Goal: Navigation & Orientation: Find specific page/section

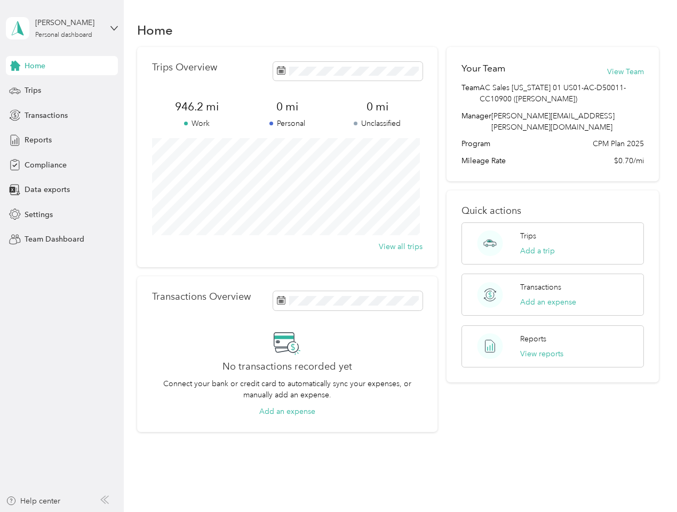
click at [338, 256] on div "Trips Overview 946.2 mi Work 0 mi Personal 0 mi Unclassified View all trips" at bounding box center [287, 157] width 301 height 220
click at [62, 28] on div "[PERSON_NAME]" at bounding box center [68, 22] width 67 height 11
click at [62, 66] on div "You’re signed in as [PERSON_NAME][EMAIL_ADDRESS][PERSON_NAME][DOMAIN_NAME] Team…" at bounding box center [178, 93] width 345 height 109
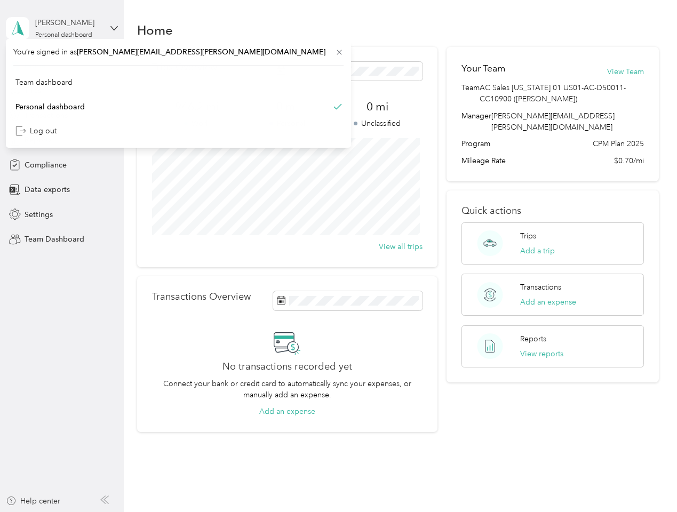
click at [15, 66] on div "You’re signed in as [PERSON_NAME][EMAIL_ADDRESS][PERSON_NAME][DOMAIN_NAME] Team…" at bounding box center [178, 93] width 345 height 109
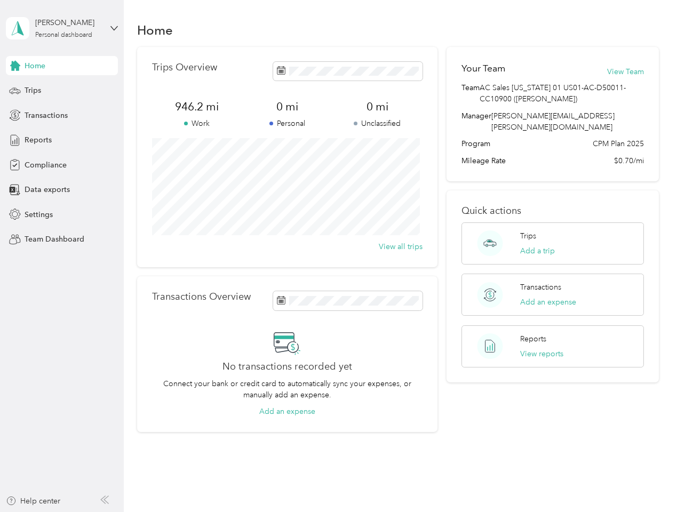
click at [62, 91] on div "Trips" at bounding box center [62, 90] width 112 height 19
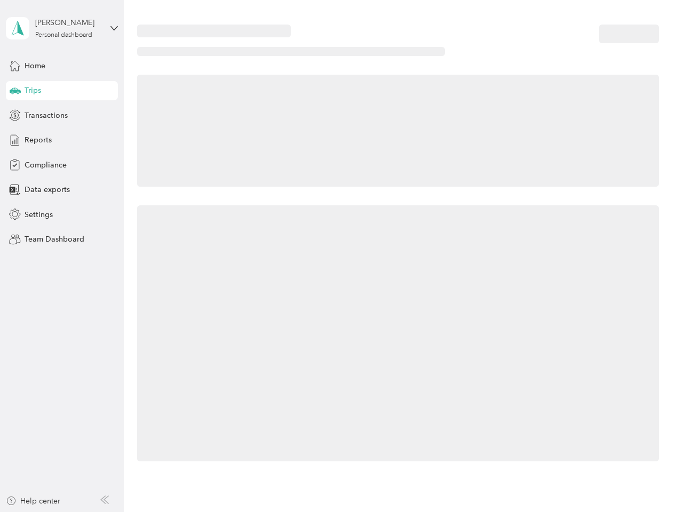
click at [15, 91] on icon at bounding box center [15, 90] width 11 height 5
click at [62, 115] on span "Transactions" at bounding box center [46, 115] width 43 height 11
click at [15, 115] on icon at bounding box center [15, 115] width 12 height 12
click at [62, 140] on div "Reports" at bounding box center [62, 140] width 112 height 19
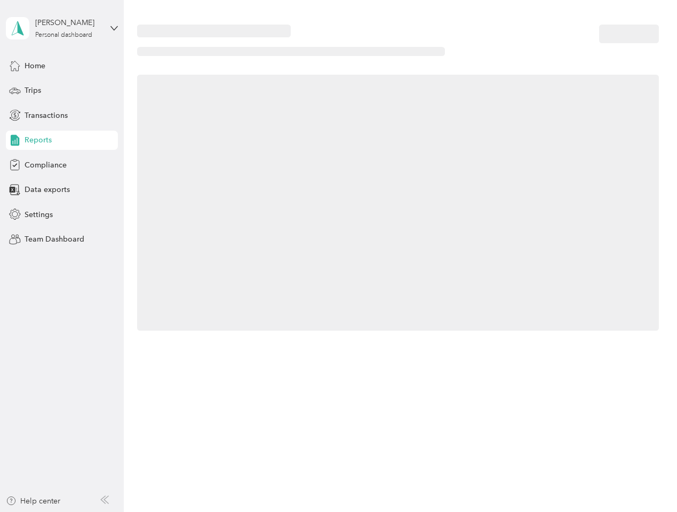
click at [15, 140] on icon at bounding box center [15, 141] width 12 height 12
